Goal: Navigation & Orientation: Find specific page/section

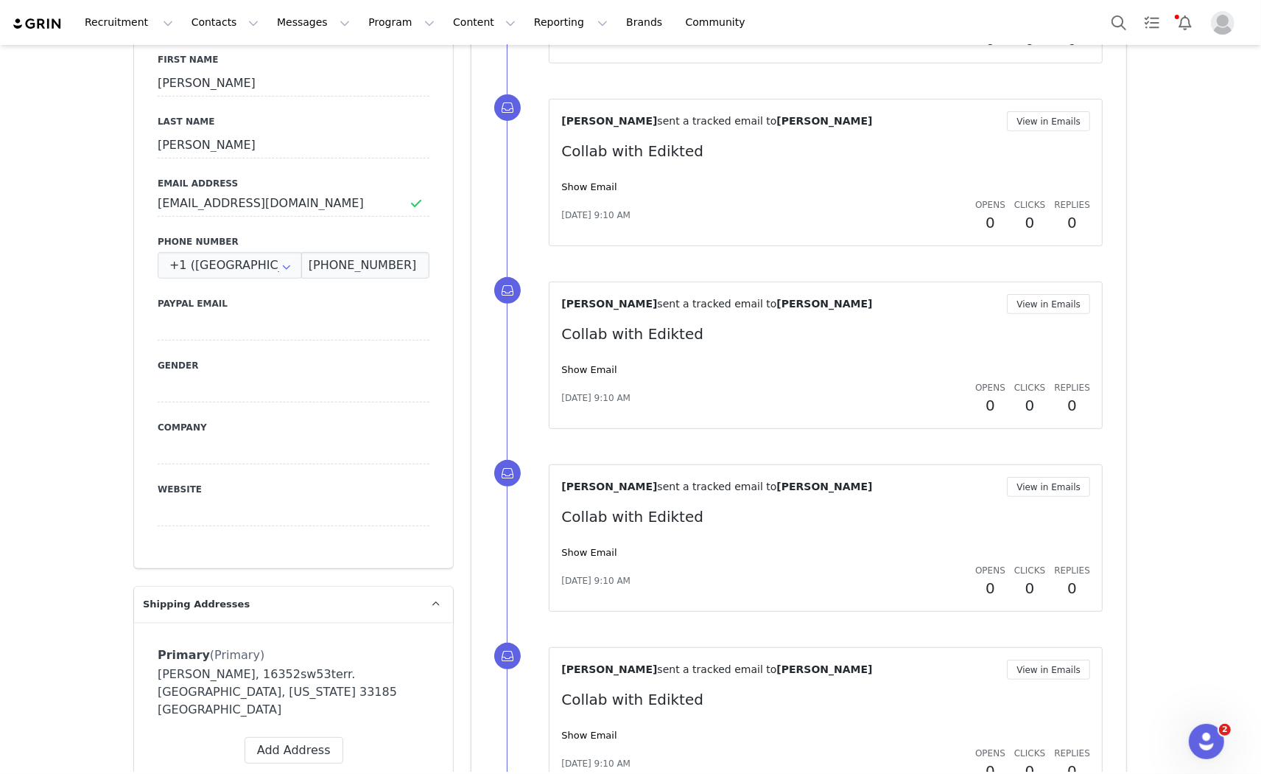
scroll to position [654, 0]
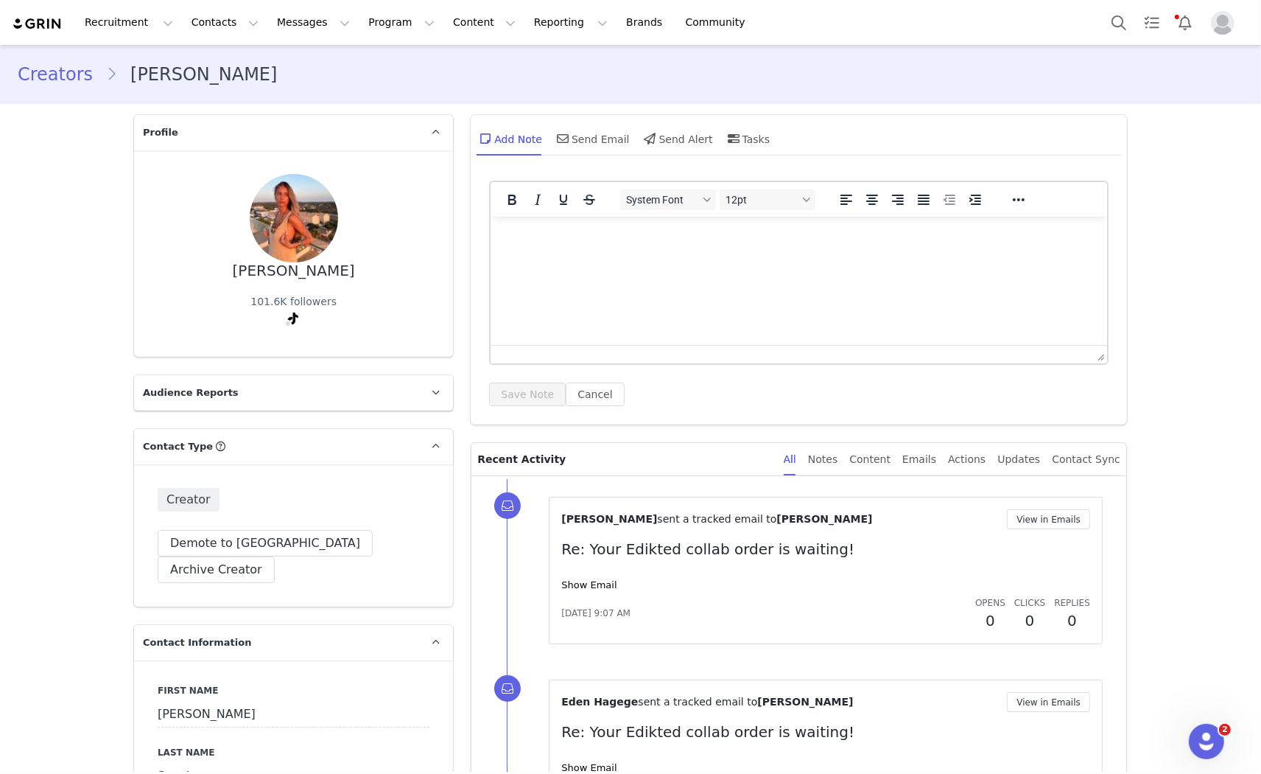
scroll to position [491, 0]
